Goal: Find specific page/section: Find specific page/section

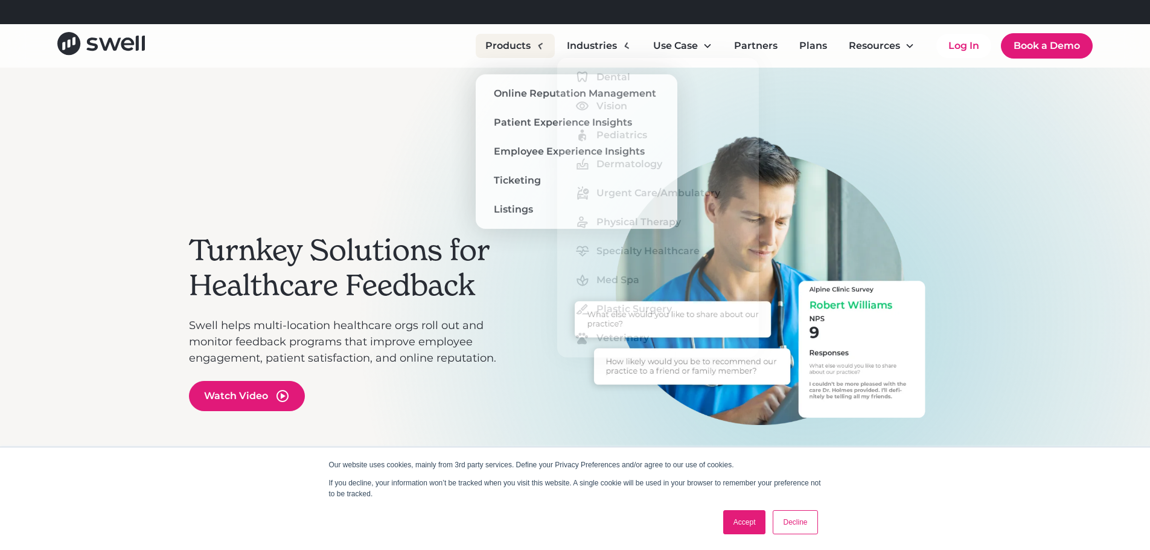
click at [497, 40] on div "Products" at bounding box center [508, 46] width 45 height 14
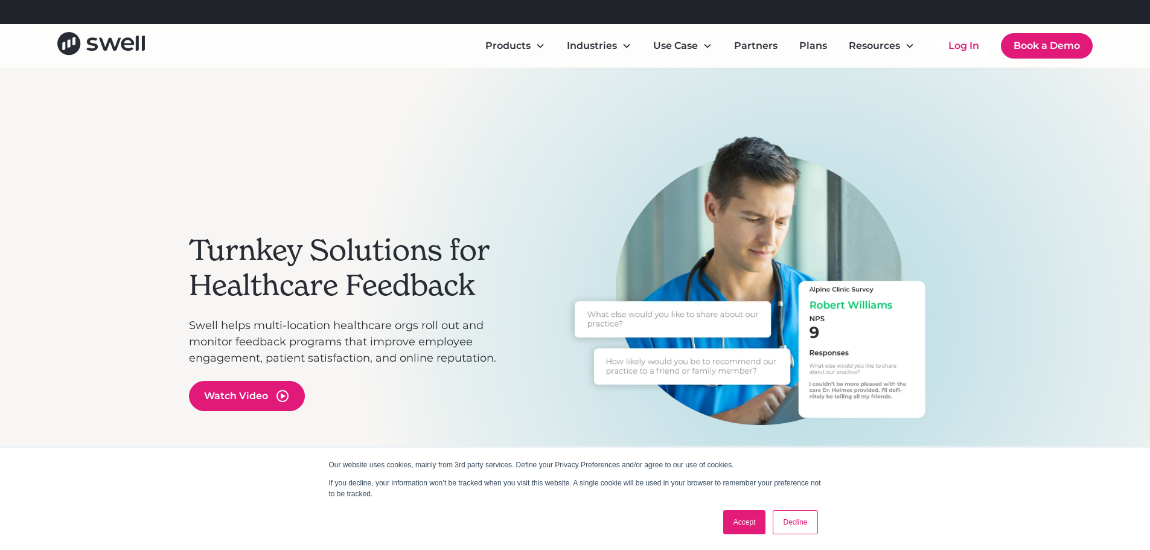
click at [942, 507] on div "Our website uses cookies, mainly from 3rd party services. Define your Privacy P…" at bounding box center [575, 498] width 1150 height 103
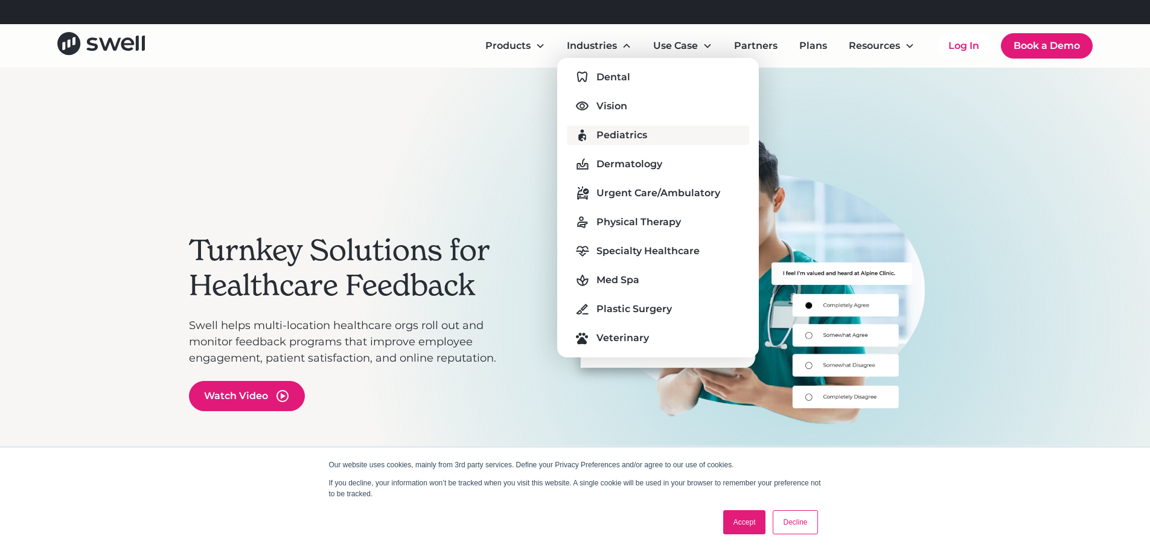
click at [610, 129] on div "Pediatrics" at bounding box center [622, 135] width 51 height 14
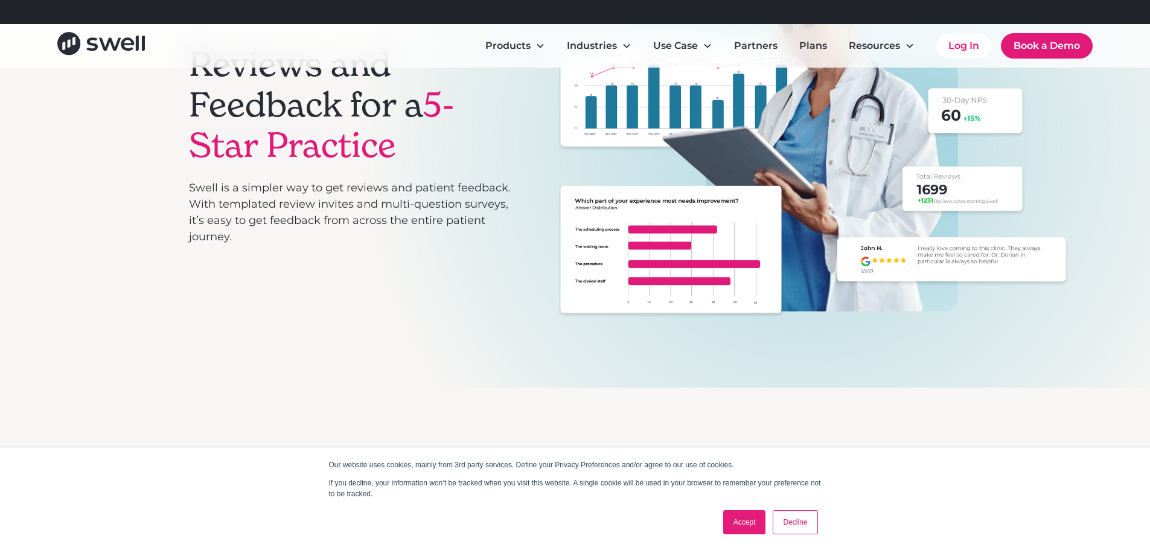
scroll to position [181, 0]
